Goal: Task Accomplishment & Management: Use online tool/utility

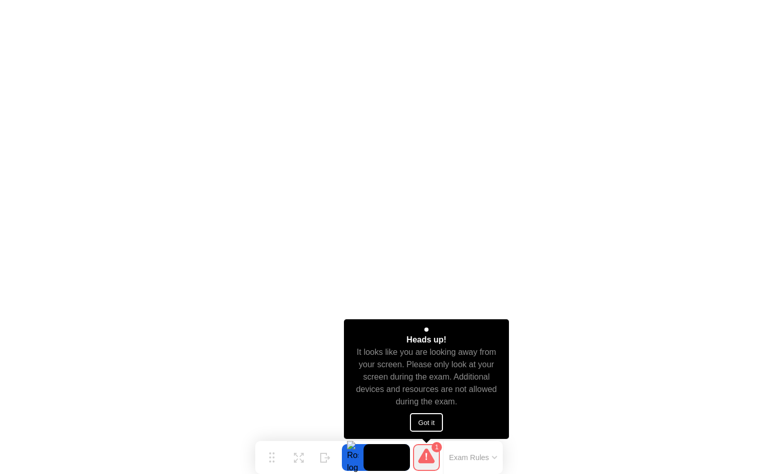
click at [428, 419] on button "Got it" at bounding box center [426, 422] width 33 height 19
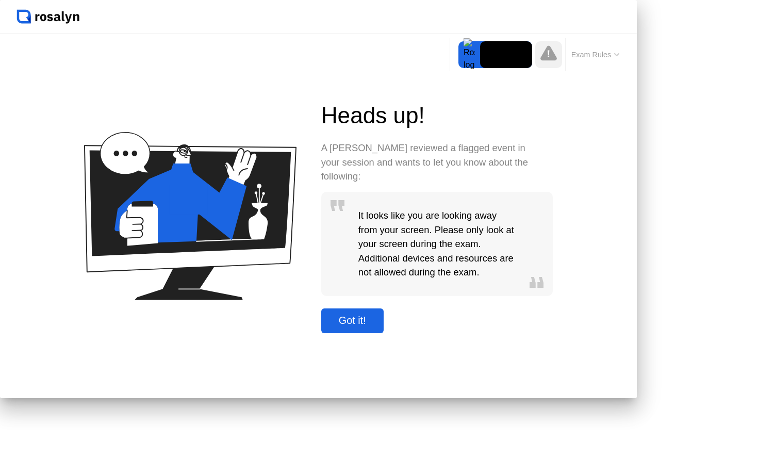
click at [380, 326] on div "Got it!" at bounding box center [352, 320] width 56 height 12
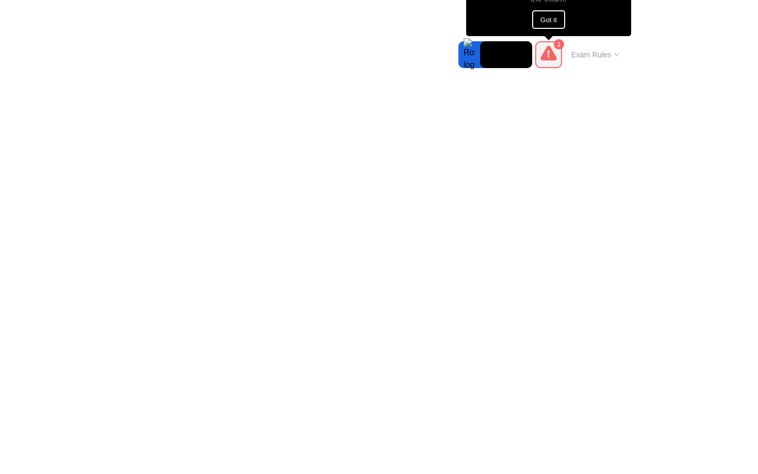
click at [551, 55] on icon at bounding box center [548, 52] width 16 height 15
click at [554, 25] on button "Got it" at bounding box center [548, 19] width 33 height 19
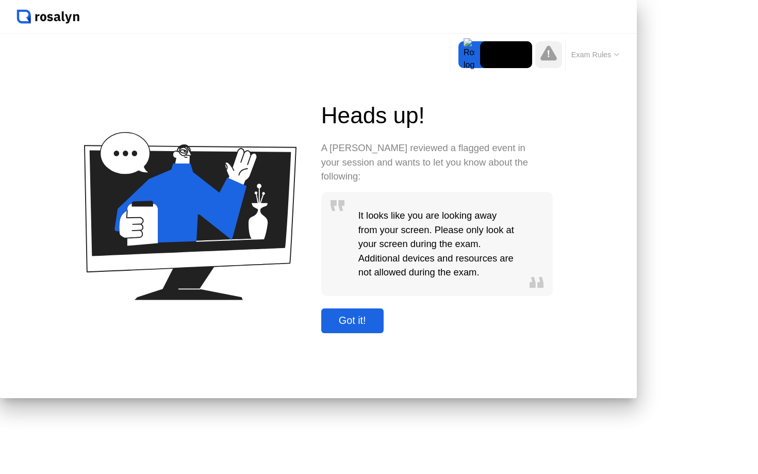
click at [380, 326] on div "Got it!" at bounding box center [352, 320] width 56 height 12
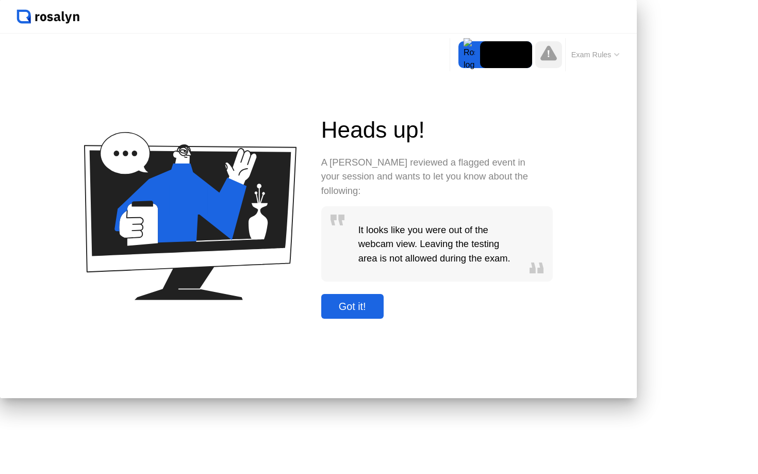
click at [380, 312] on div "Got it!" at bounding box center [352, 307] width 56 height 12
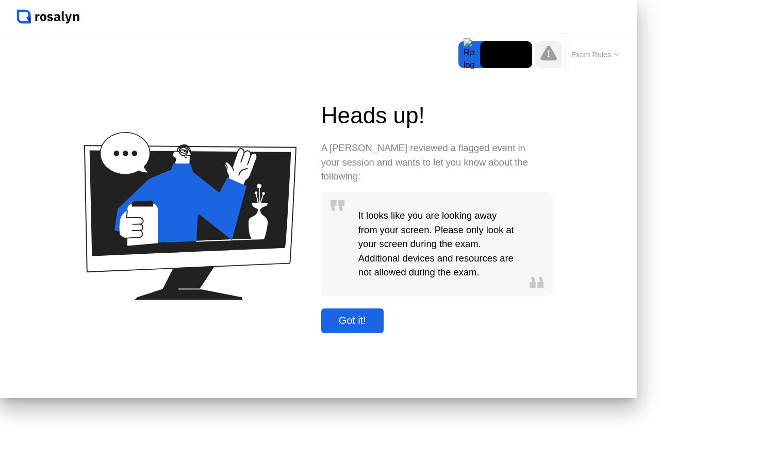
click at [380, 326] on div "Got it!" at bounding box center [352, 320] width 56 height 12
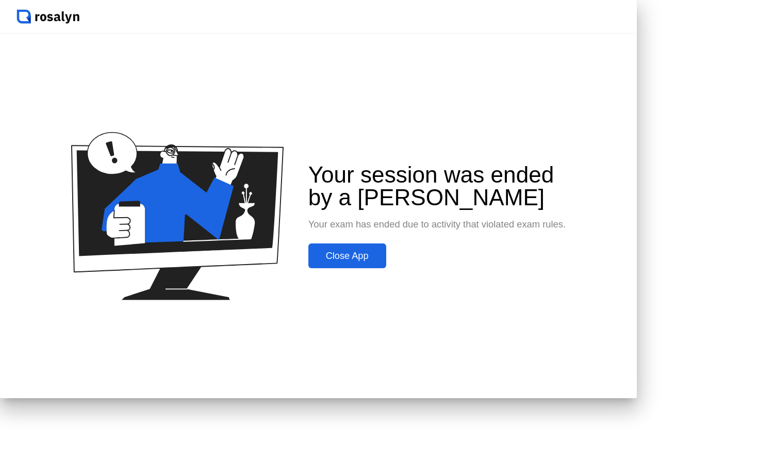
click at [36, 0] on div at bounding box center [379, 0] width 758 height 0
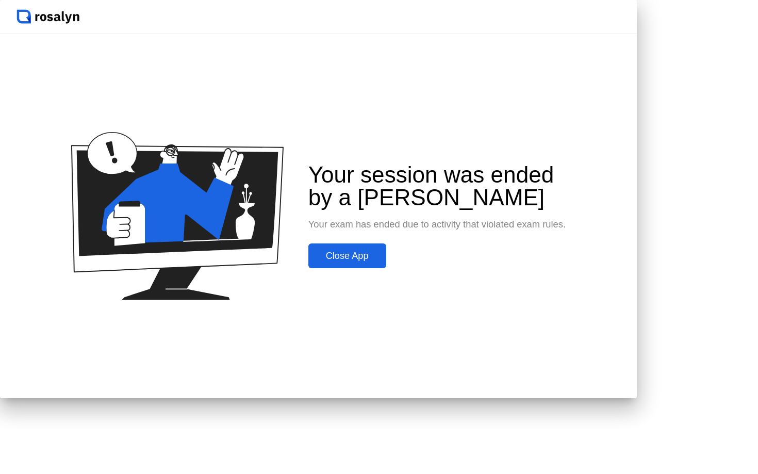
click at [36, 0] on div at bounding box center [379, 0] width 758 height 0
click at [383, 261] on div "Close App" at bounding box center [347, 256] width 72 height 11
